Goal: Information Seeking & Learning: Understand process/instructions

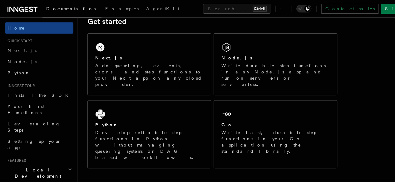
scroll to position [97, 0]
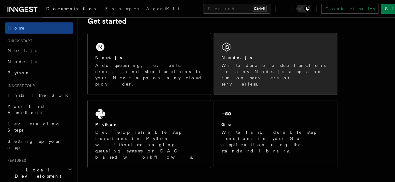
click at [250, 61] on div "Node.js" at bounding box center [275, 58] width 108 height 7
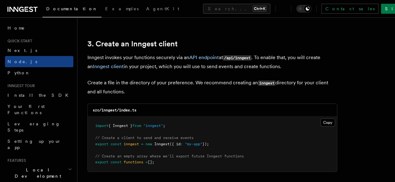
scroll to position [799, 0]
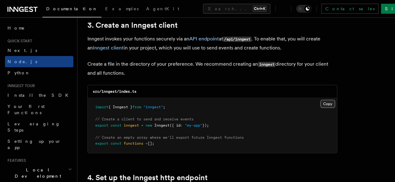
click at [320, 100] on button "Copy Copied" at bounding box center [327, 104] width 15 height 8
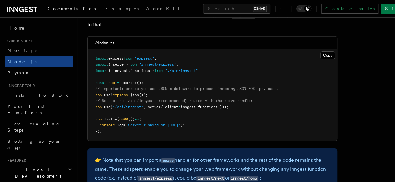
scroll to position [984, 0]
drag, startPoint x: 240, startPoint y: 102, endPoint x: 95, endPoint y: 100, distance: 144.7
click at [95, 100] on pre "import express from "express" ; import { serve } from "inngest/express" ; impor…" at bounding box center [212, 96] width 249 height 92
copy span "app .use ( "/api/inngest" , serve ({ client : inngest , functions }));"
click at [191, 99] on pre "import express from "express" ; import { serve } from "inngest/express" ; impor…" at bounding box center [212, 96] width 249 height 92
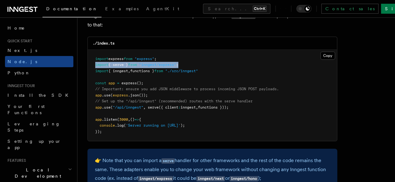
drag, startPoint x: 185, startPoint y: 59, endPoint x: 92, endPoint y: 60, distance: 93.3
click at [92, 60] on pre "import express from "express" ; import { serve } from "inngest/express" ; impor…" at bounding box center [212, 96] width 249 height 92
copy span "import { serve } from "inngest/express" ;"
